Goal: Task Accomplishment & Management: Use online tool/utility

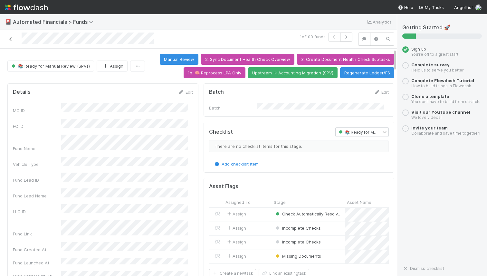
click at [10, 38] on icon at bounding box center [10, 39] width 6 height 4
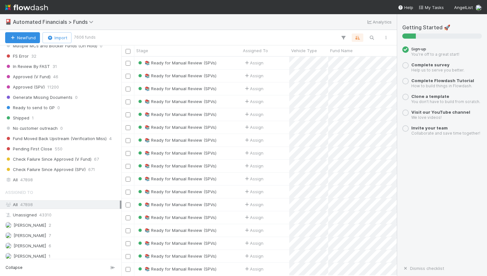
scroll to position [862, 0]
